Goal: Task Accomplishment & Management: Complete application form

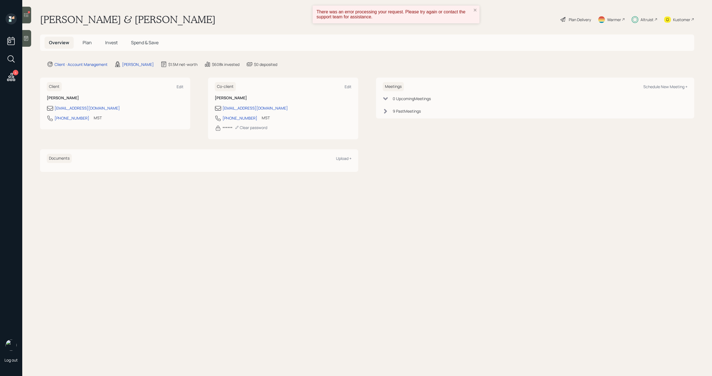
click at [14, 79] on icon at bounding box center [11, 77] width 8 height 8
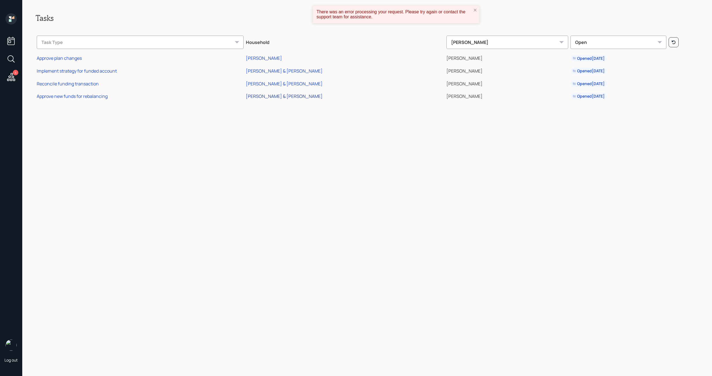
click at [306, 97] on div "Sue Forester & Bob Falle" at bounding box center [284, 96] width 77 height 6
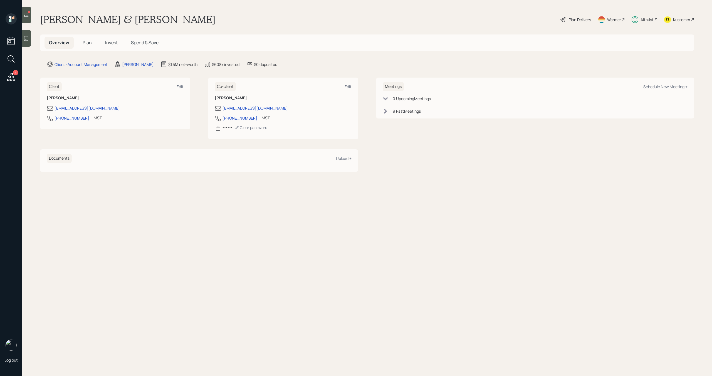
click at [28, 19] on div at bounding box center [26, 15] width 9 height 17
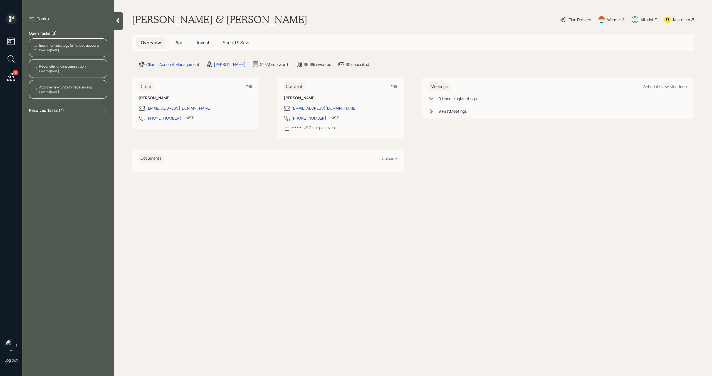
click at [77, 48] on div "Created Today" at bounding box center [69, 50] width 60 height 4
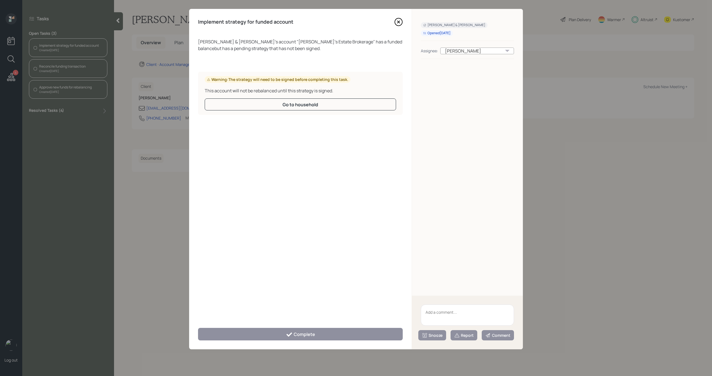
click at [399, 21] on icon at bounding box center [398, 22] width 2 height 2
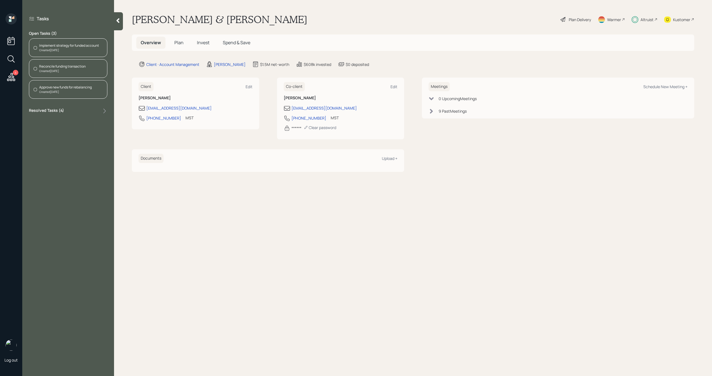
click at [63, 71] on div "Created Today" at bounding box center [62, 71] width 46 height 4
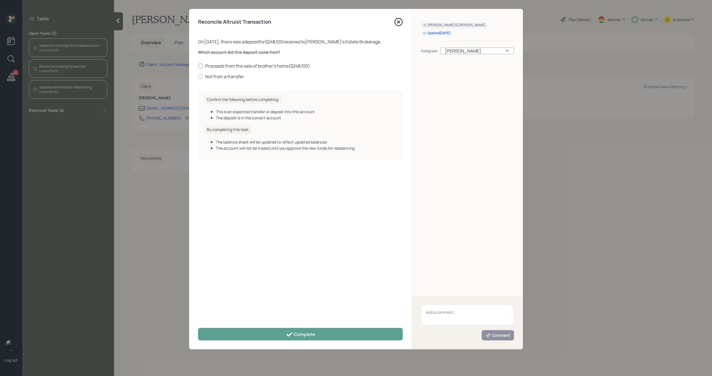
click at [202, 66] on div at bounding box center [200, 65] width 5 height 5
click at [198, 66] on input "Proceeds from the sale of brother's home ( $248,100 )" at bounding box center [198, 66] width 0 height 0
radio input "true"
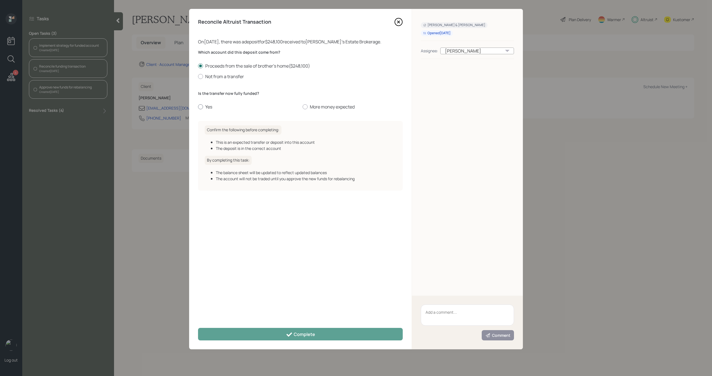
click at [205, 108] on label "Yes" at bounding box center [248, 107] width 100 height 6
click at [198, 107] on input "Yes" at bounding box center [198, 107] width 0 height 0
radio input "true"
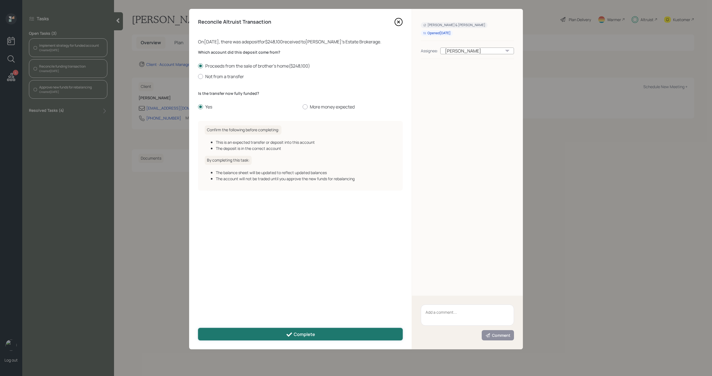
click at [284, 328] on button "Complete" at bounding box center [300, 334] width 205 height 13
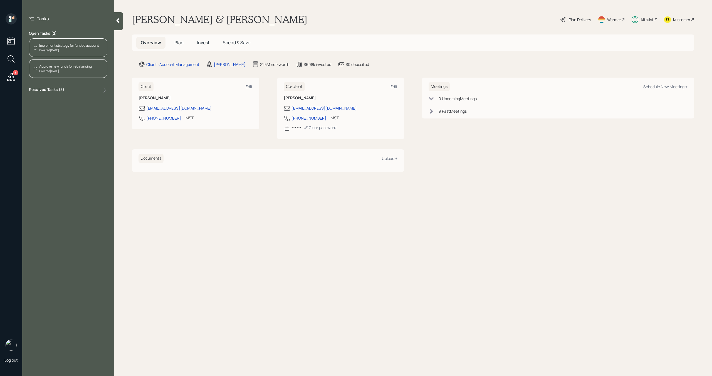
click at [83, 72] on div "Created Today" at bounding box center [65, 71] width 53 height 4
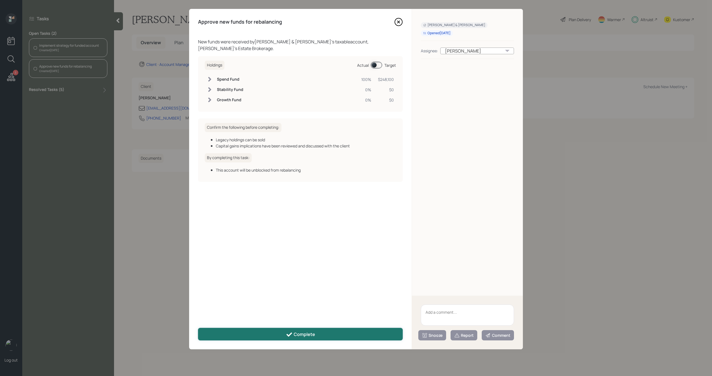
click at [287, 336] on icon at bounding box center [289, 334] width 7 height 7
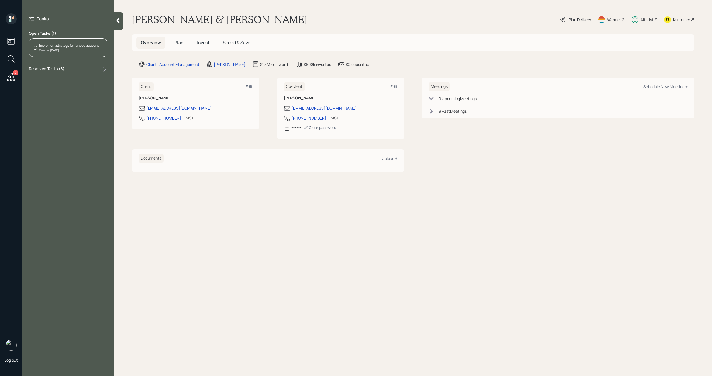
click at [70, 53] on div "Implement strategy for funded account Created Today" at bounding box center [68, 47] width 78 height 19
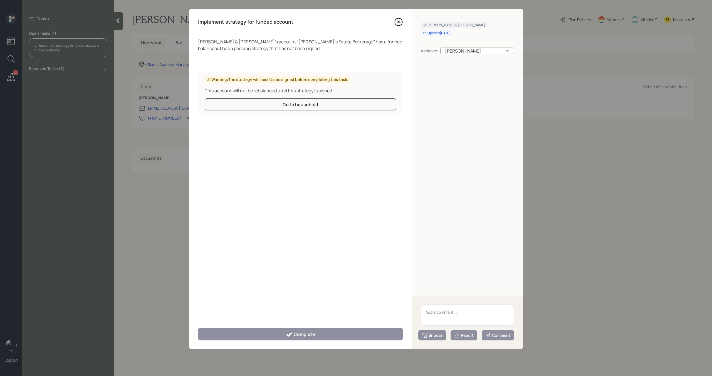
click at [399, 22] on icon at bounding box center [398, 22] width 8 height 8
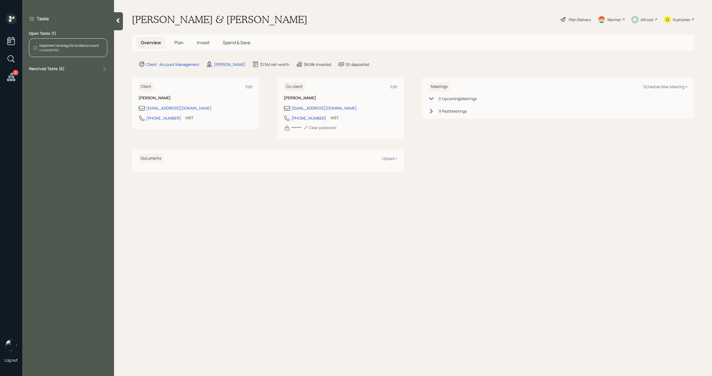
click at [180, 40] on span "Plan" at bounding box center [178, 42] width 9 height 6
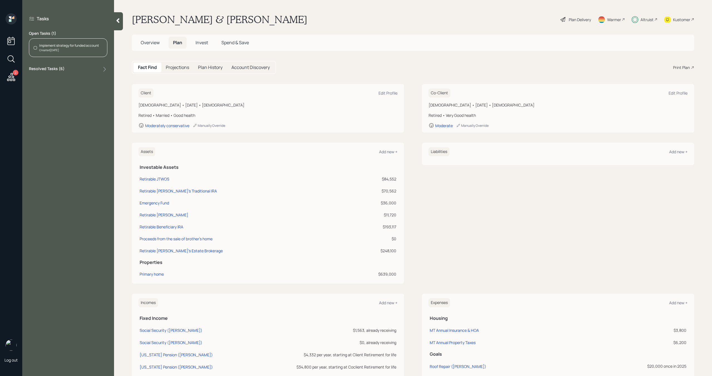
click at [200, 43] on span "Invest" at bounding box center [201, 42] width 13 height 6
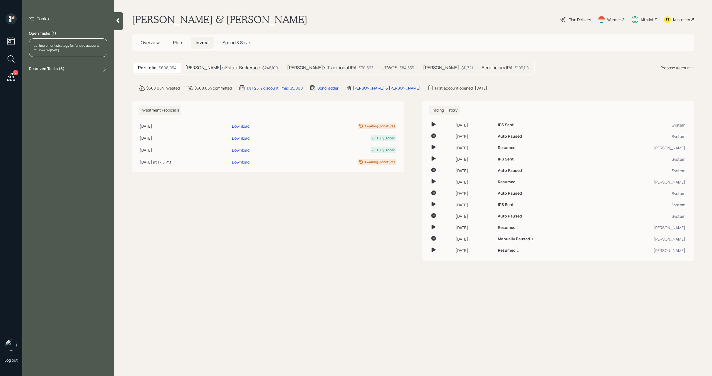
click at [193, 68] on h5 "Rick's Estate Brokerage" at bounding box center [222, 67] width 75 height 5
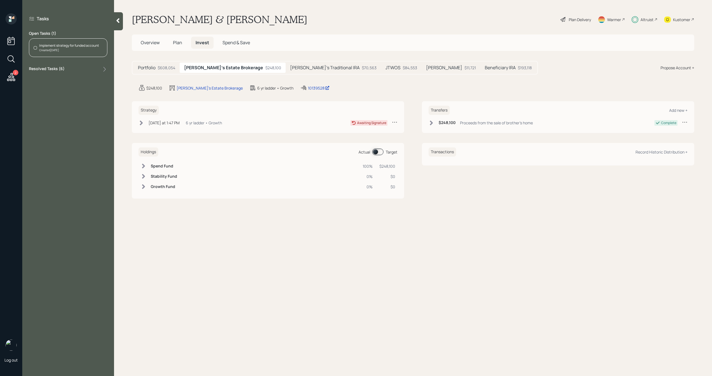
click at [13, 78] on icon at bounding box center [11, 77] width 10 height 10
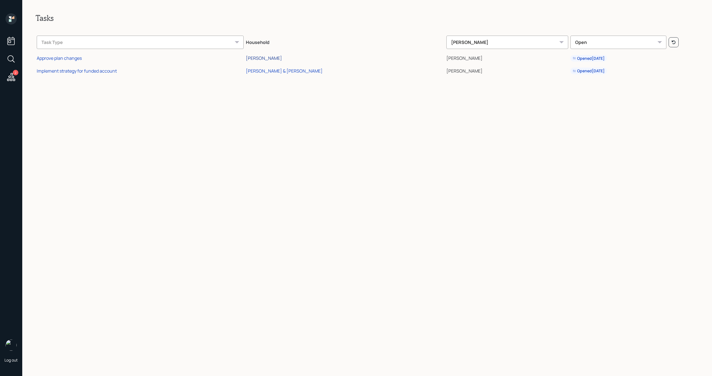
click at [282, 59] on div "[PERSON_NAME]" at bounding box center [264, 58] width 36 height 6
